Goal: Task Accomplishment & Management: Complete application form

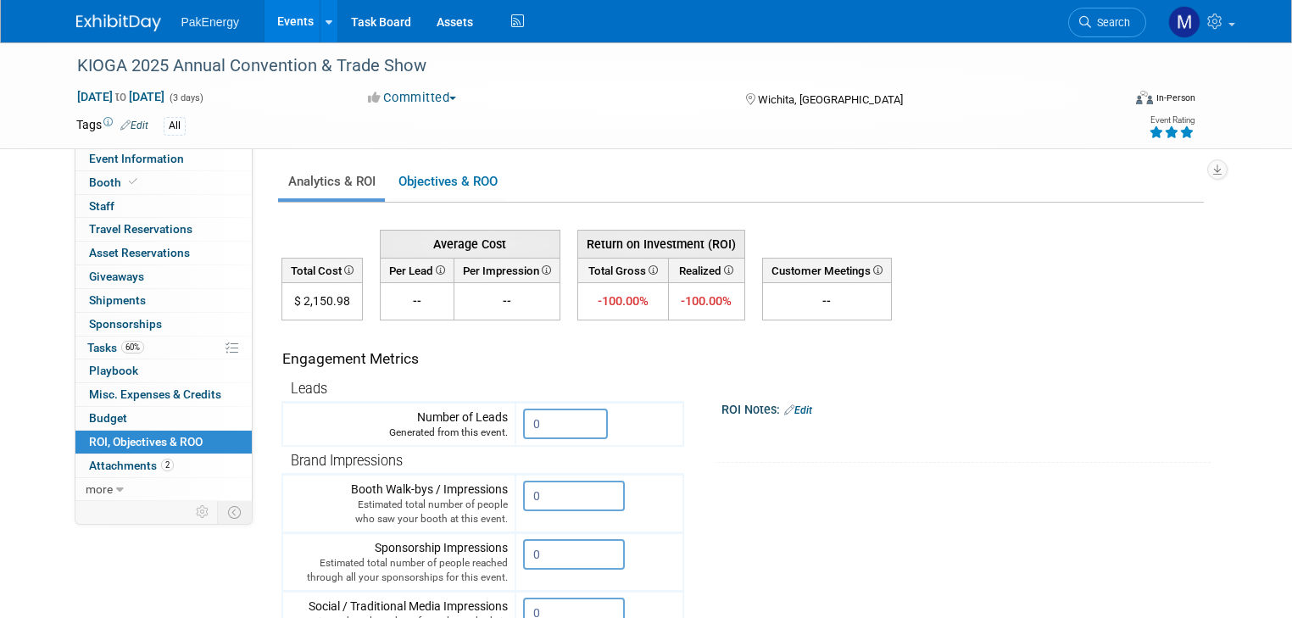
click at [274, 20] on link "Events" at bounding box center [296, 21] width 62 height 42
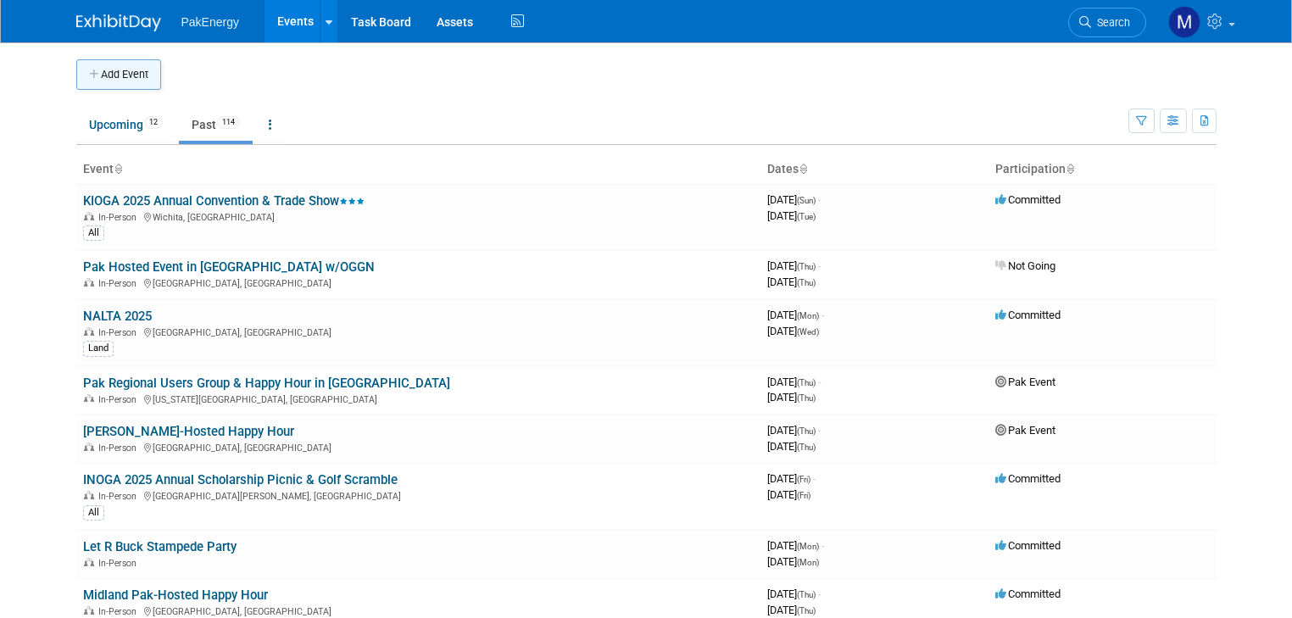
click at [106, 73] on button "Add Event" at bounding box center [118, 74] width 85 height 31
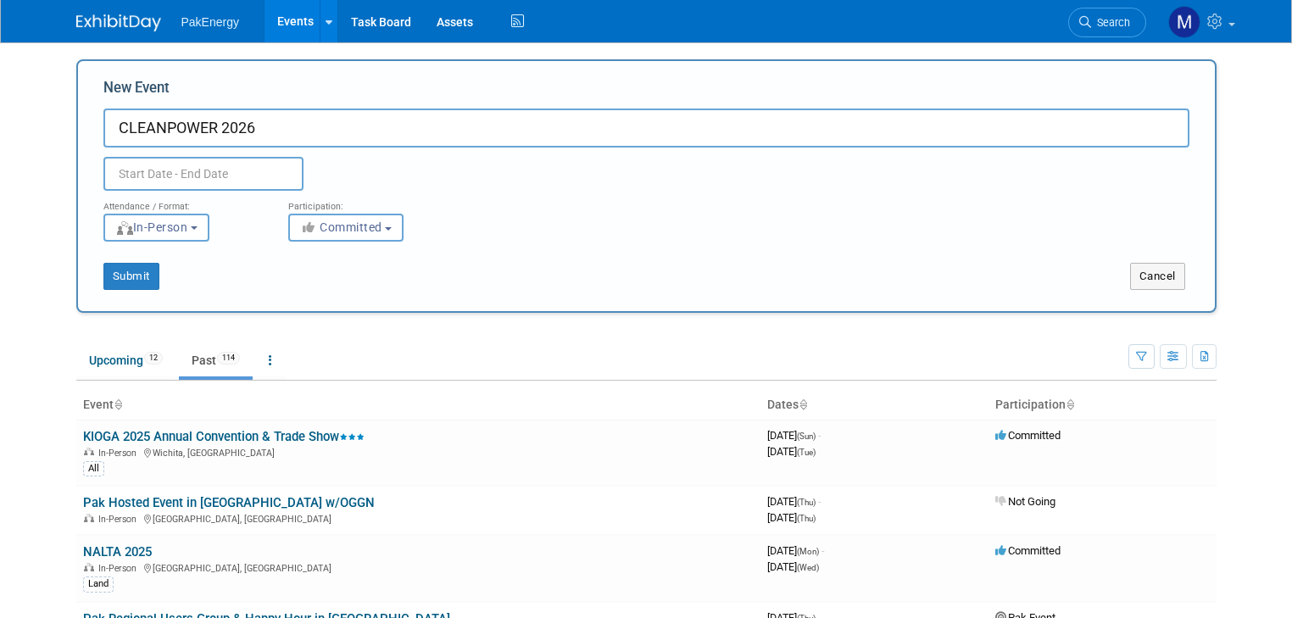
type input "CLEANPOWER 2026"
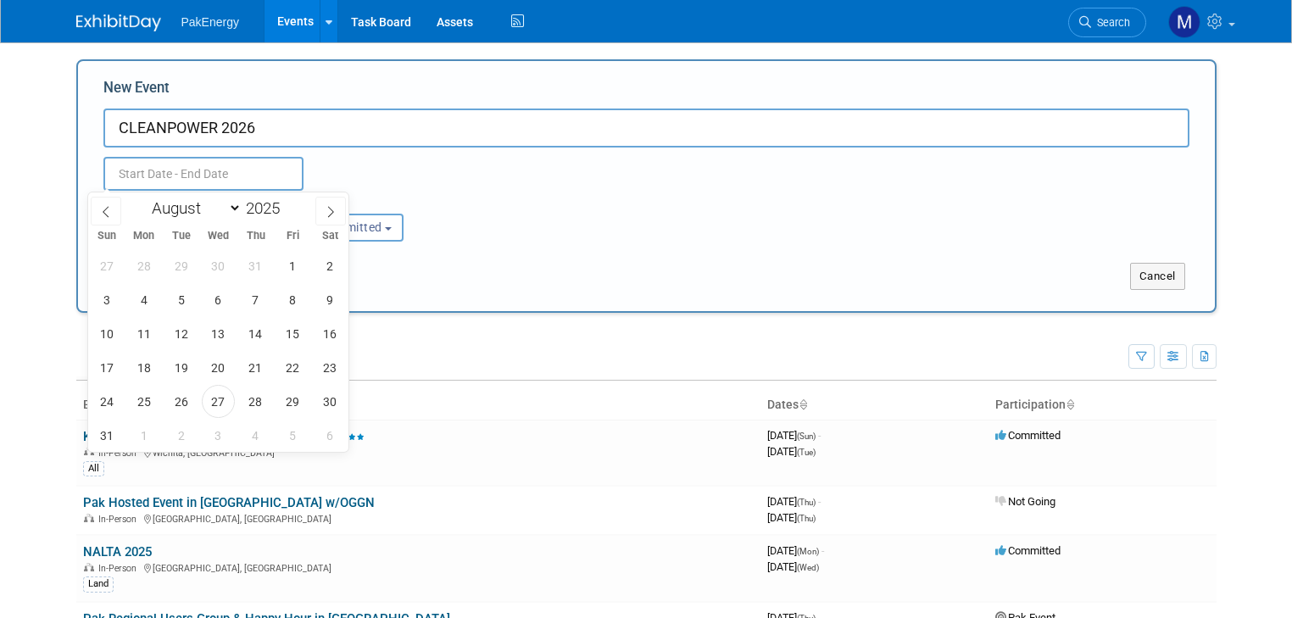
click at [149, 167] on input "text" at bounding box center [203, 174] width 200 height 34
click at [285, 203] on span at bounding box center [287, 203] width 12 height 10
type input "2026"
click at [102, 207] on icon at bounding box center [106, 212] width 12 height 12
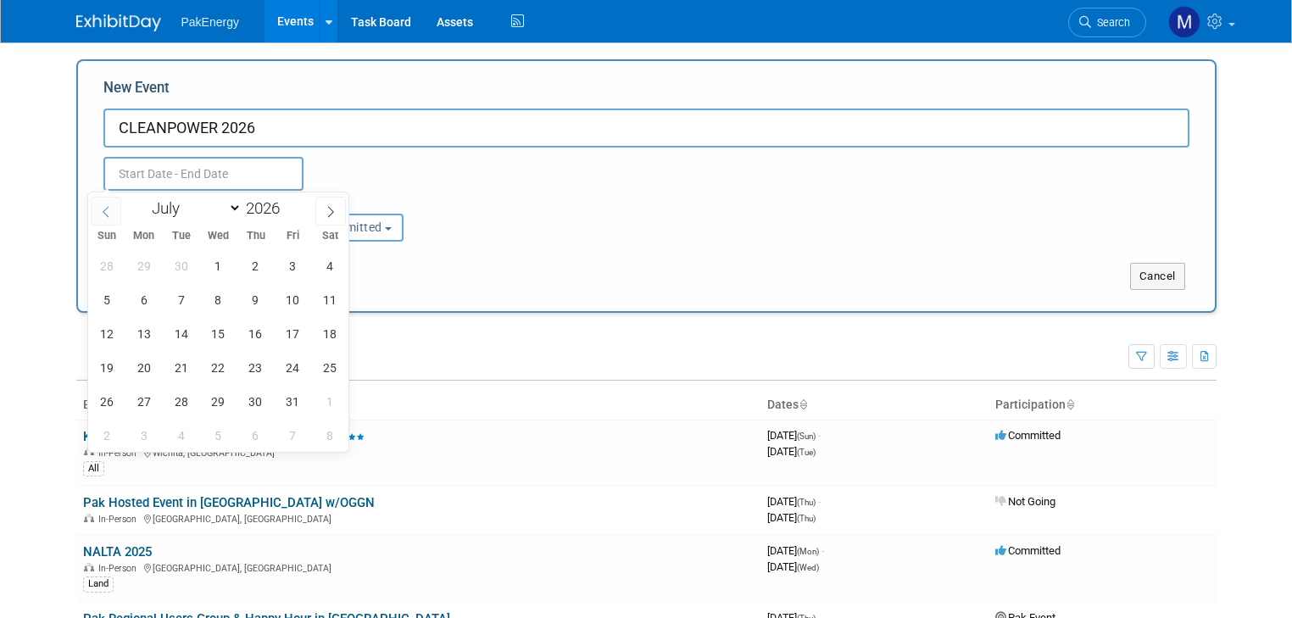
select select "5"
click at [139, 259] on span "1" at bounding box center [143, 265] width 33 height 33
click at [258, 260] on span "4" at bounding box center [255, 265] width 33 height 33
type input "[DATE] to [DATE]"
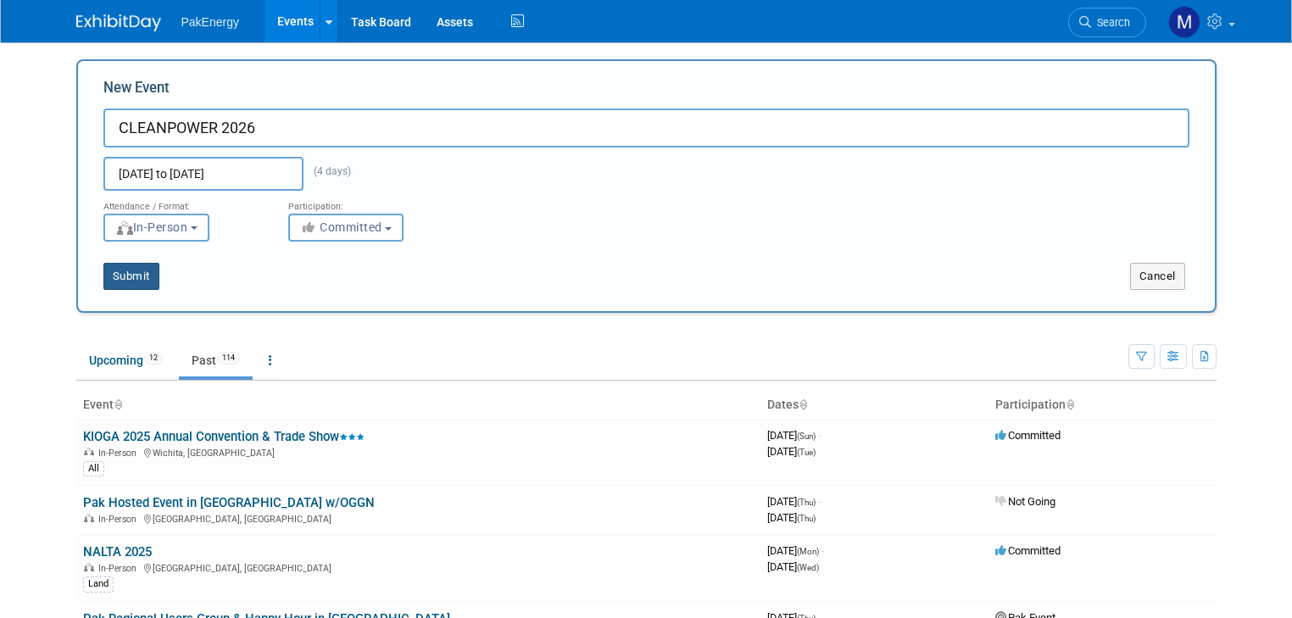
click at [118, 276] on button "Submit" at bounding box center [131, 276] width 56 height 27
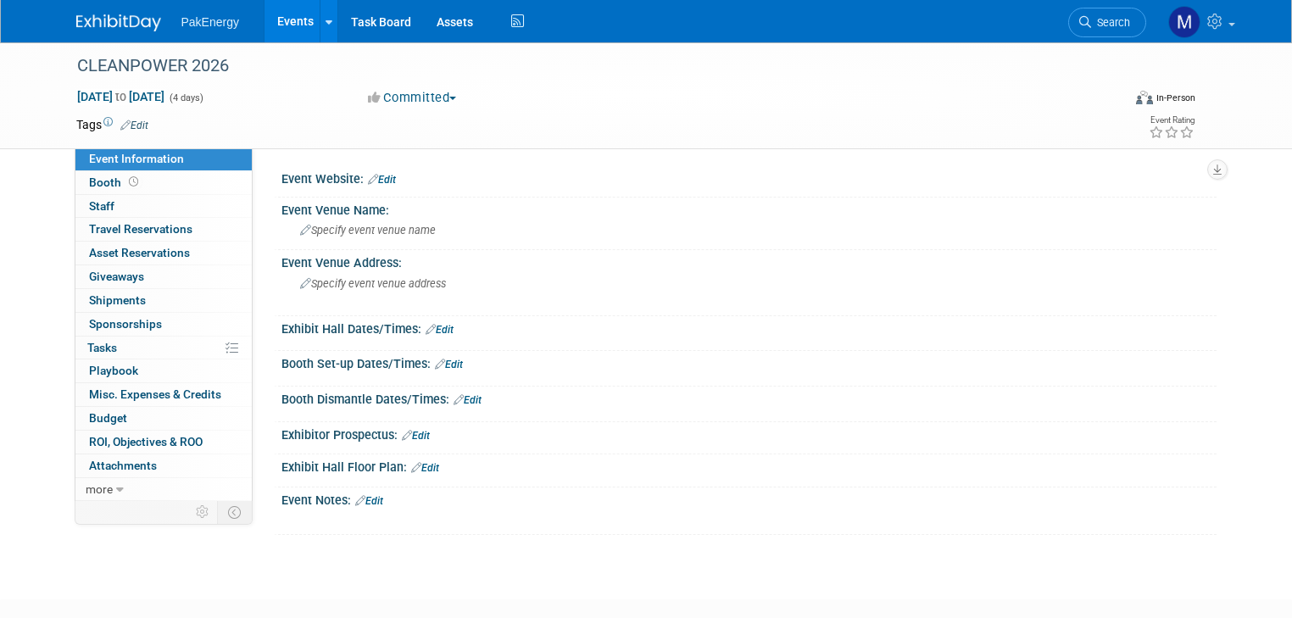
click at [372, 174] on link "Edit" at bounding box center [382, 180] width 28 height 12
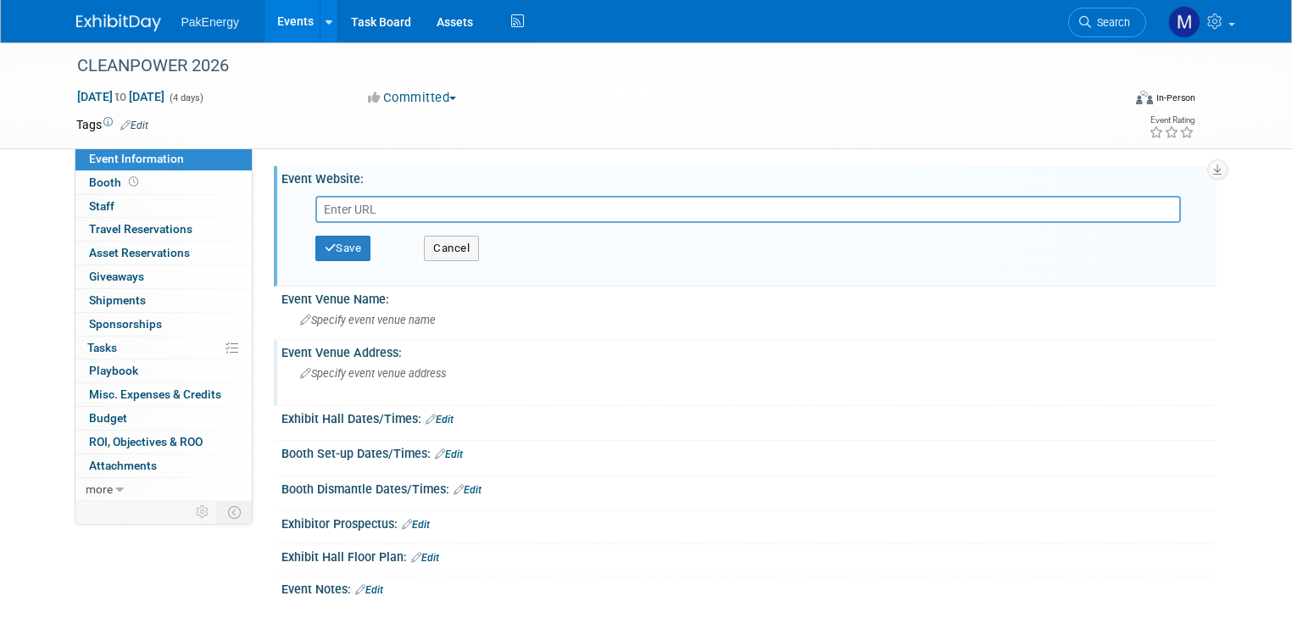
paste input "https://cleanpower.org/expo/"
type input "https://cleanpower.org/expo/"
click at [328, 238] on button "Save" at bounding box center [343, 248] width 56 height 25
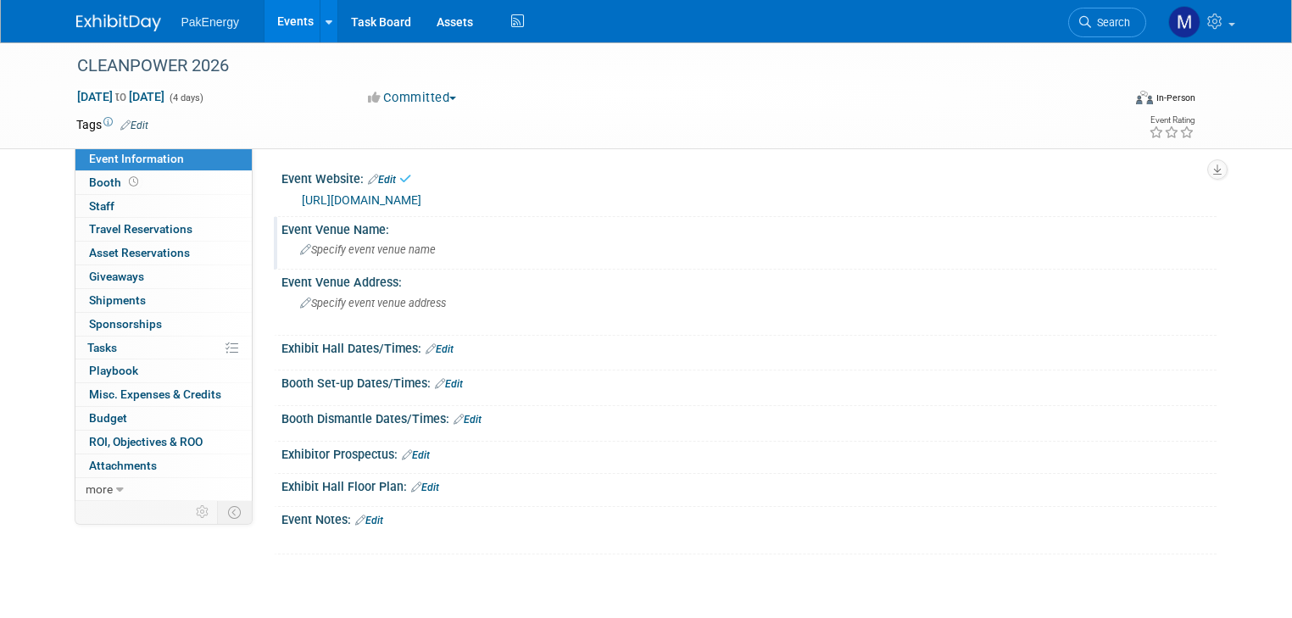
click at [355, 248] on span "Specify event venue name" at bounding box center [368, 249] width 136 height 13
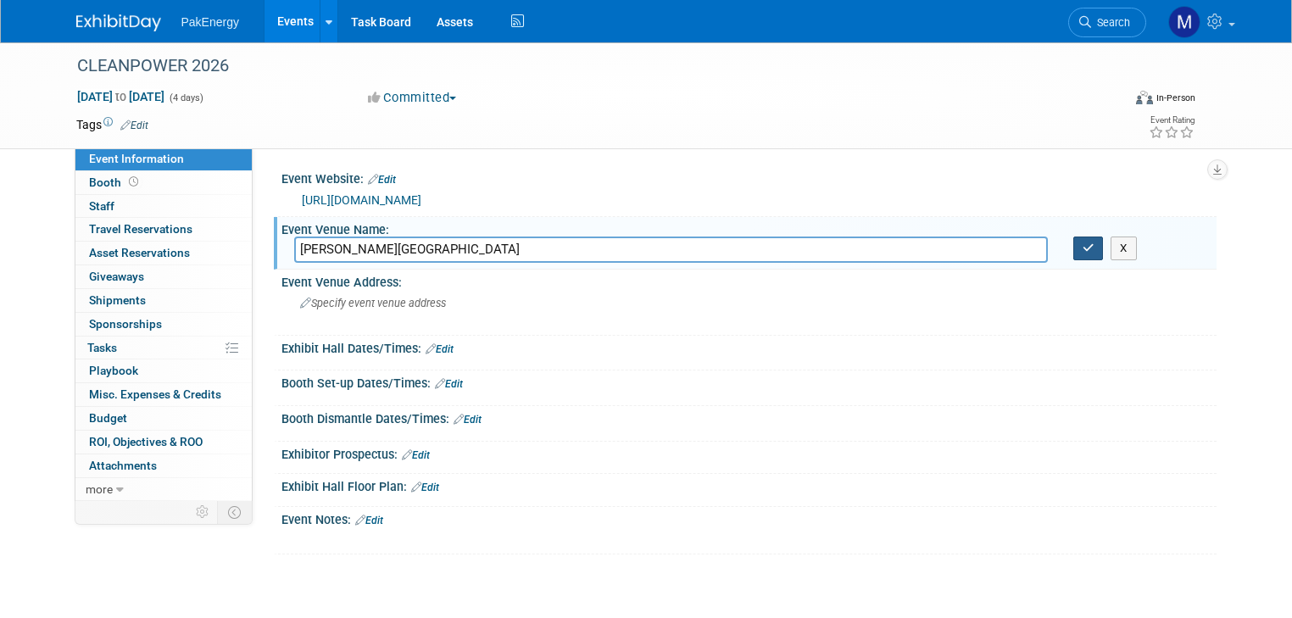
type input "George R. Brown Convention Center"
click at [1092, 245] on icon "button" at bounding box center [1089, 247] width 12 height 11
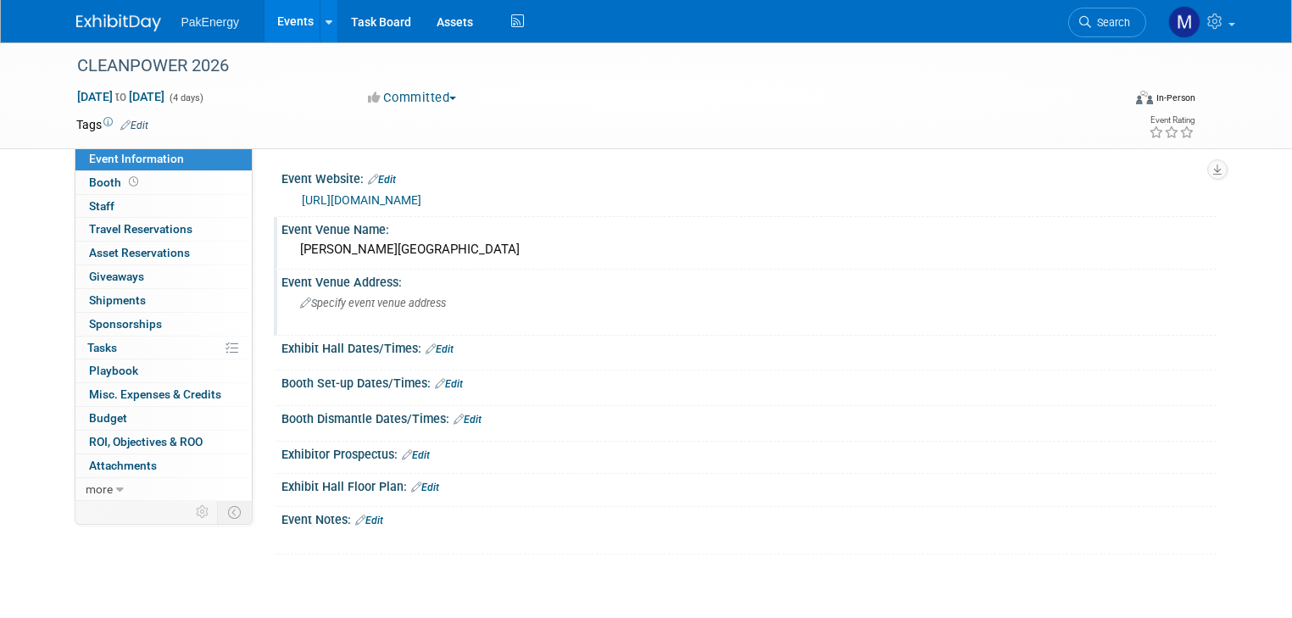
click at [337, 298] on span "Specify event venue address" at bounding box center [373, 303] width 146 height 13
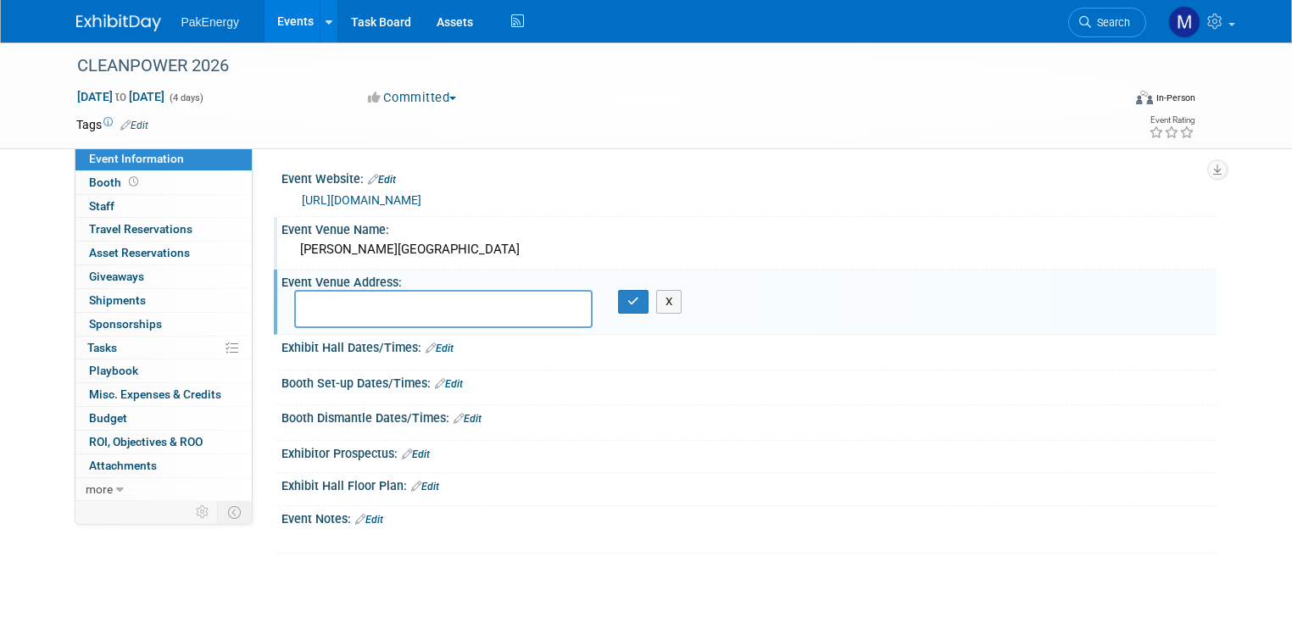
paste textarea "1001 Avenida De Las Americas, Houston, TX 77010"
type textarea "1001 Avenida De Las Americas, Houston, TX 77010"
click at [627, 300] on icon "button" at bounding box center [633, 301] width 12 height 11
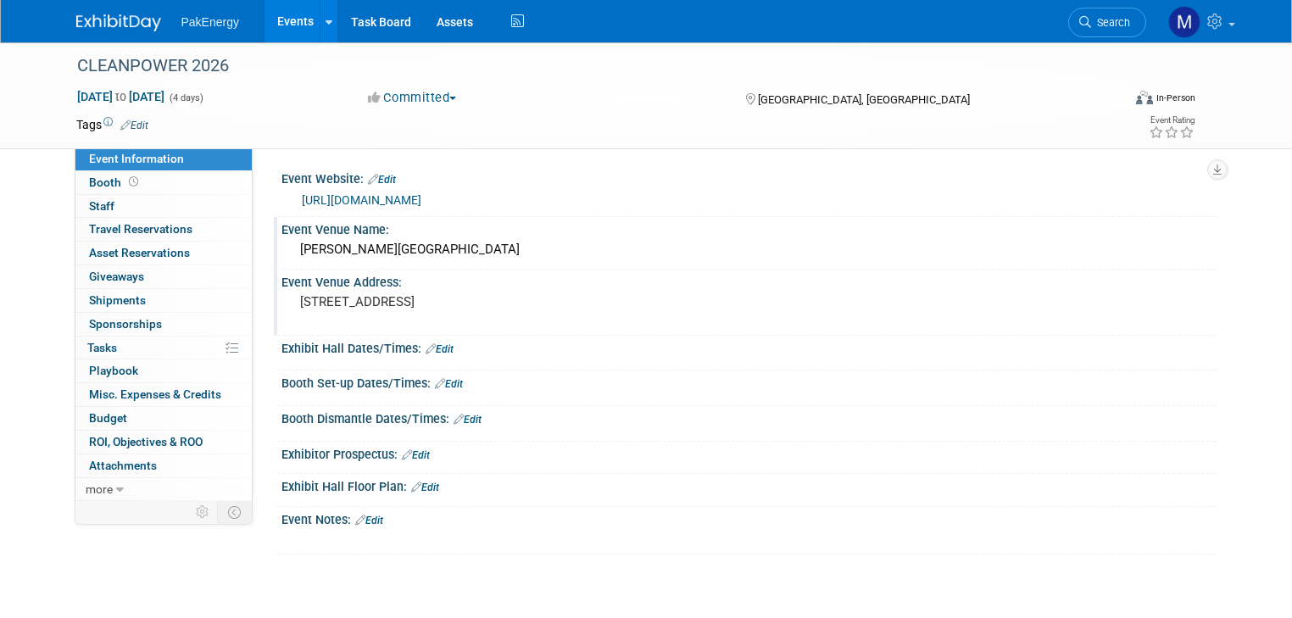
click at [273, 19] on link "Events" at bounding box center [296, 21] width 62 height 42
